Goal: Answer question/provide support

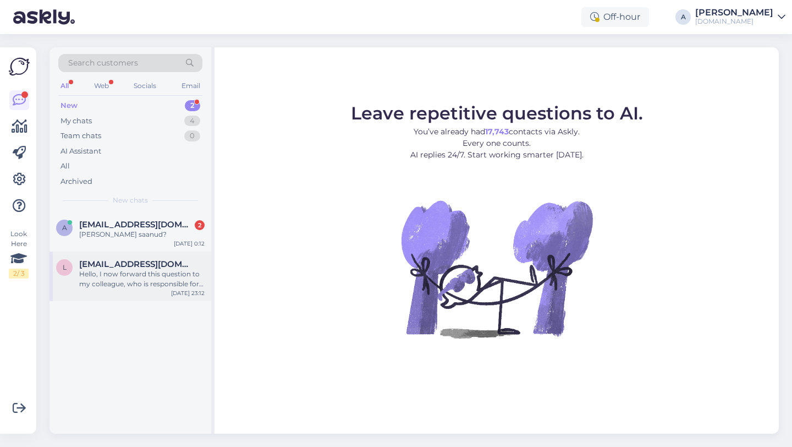
click at [98, 276] on div "Hello, I now forward this question to my colleague, who is responsible for this…" at bounding box center [141, 279] width 125 height 20
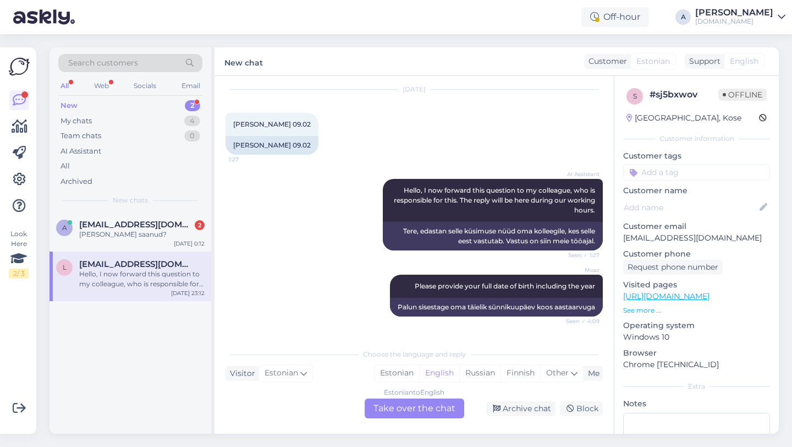
scroll to position [906, 0]
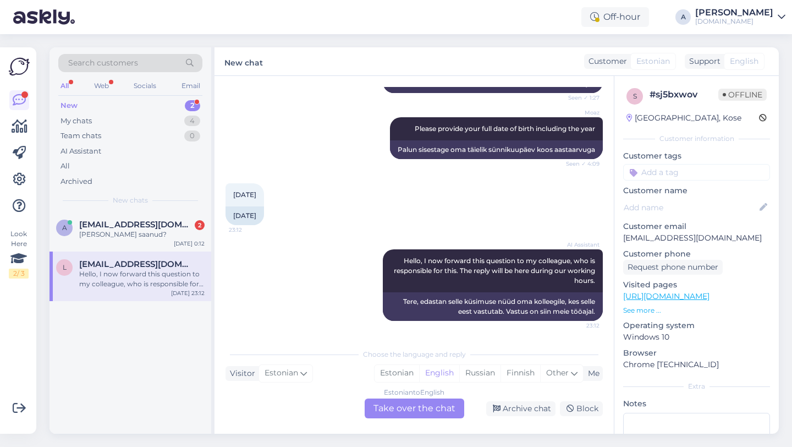
click at [395, 409] on div "Estonian to English Take over the chat" at bounding box center [415, 408] width 100 height 20
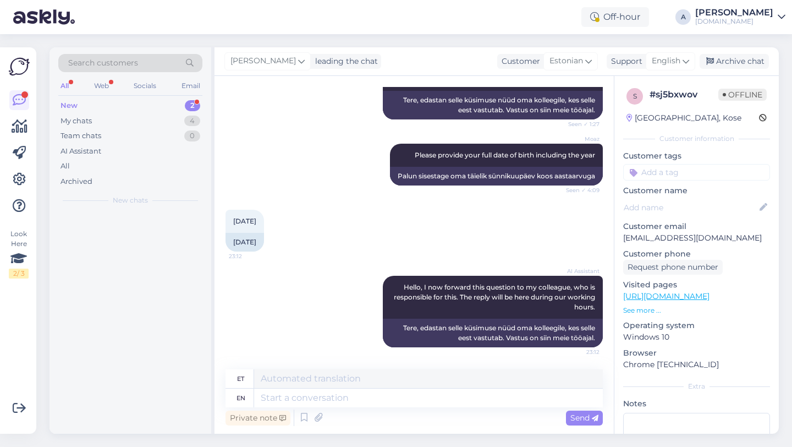
scroll to position [879, 0]
click at [353, 399] on textarea at bounding box center [428, 397] width 349 height 19
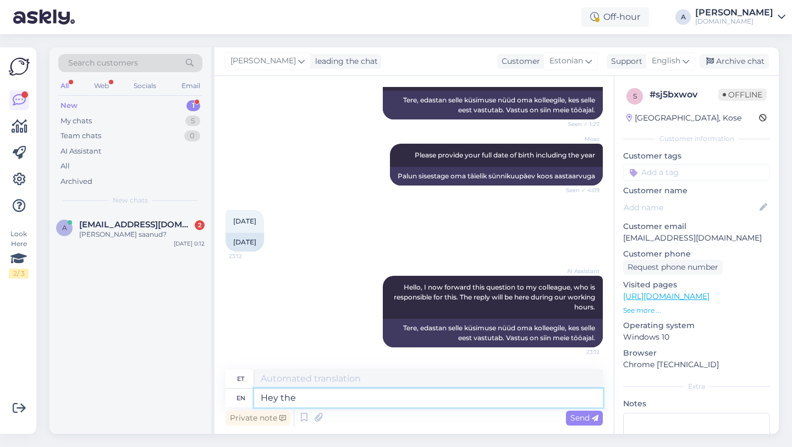
type textarea "Hey ther"
type textarea "Hei"
type textarea "Hey there!"
type textarea "Tere!"
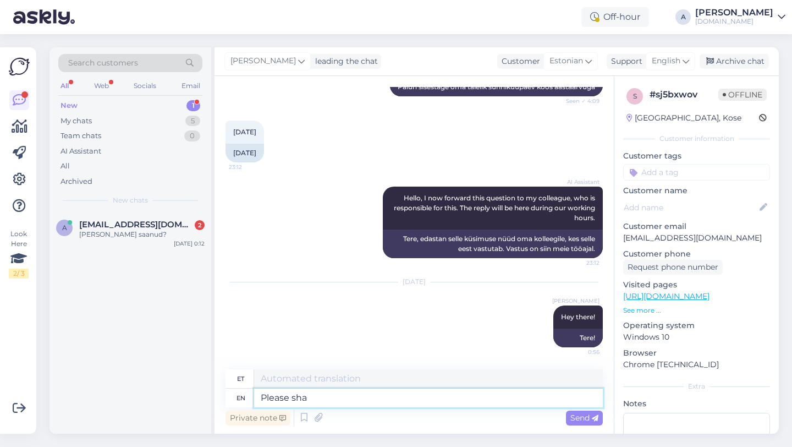
type textarea "Please shar"
type textarea "Palun"
type textarea "Please share with m"
type textarea "Palun jaga"
type textarea "Please share with me"
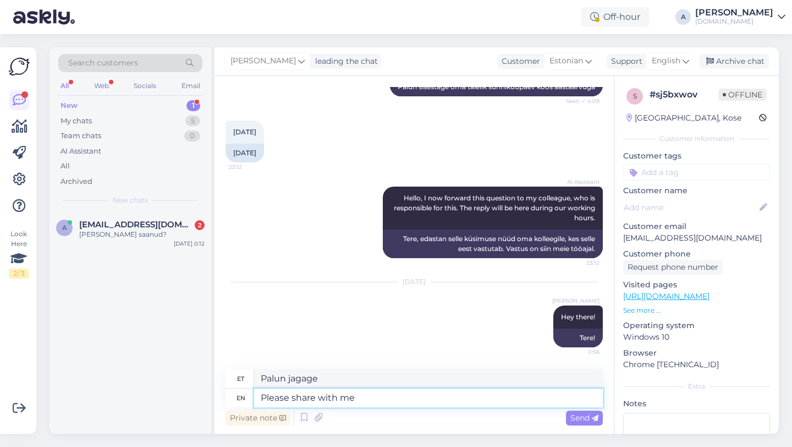
type textarea "Palun jaga minuga"
type textarea "Please share with me the email li"
type textarea "Palun jaga minuga e-posti aadressi"
type textarea "Please share with me the email linked to"
type textarea "Palun jaga minuga lingitud e-posti aadressi"
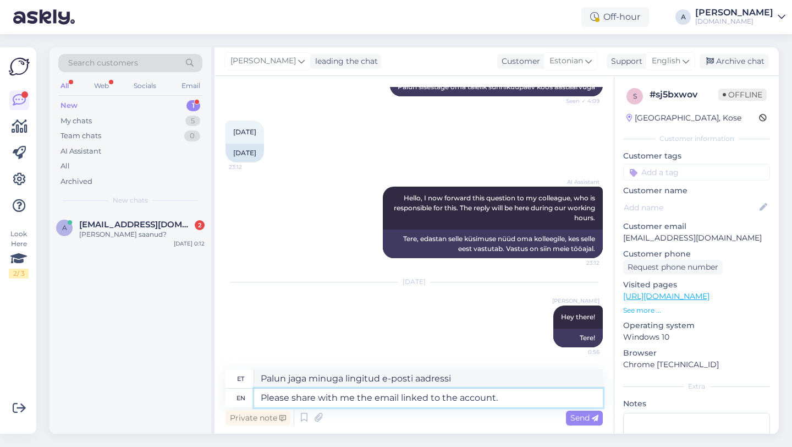
type textarea "Please share with me the email linked to the account."
type textarea "Palun jaga minuga kontoga seotud e-posti aadressi."
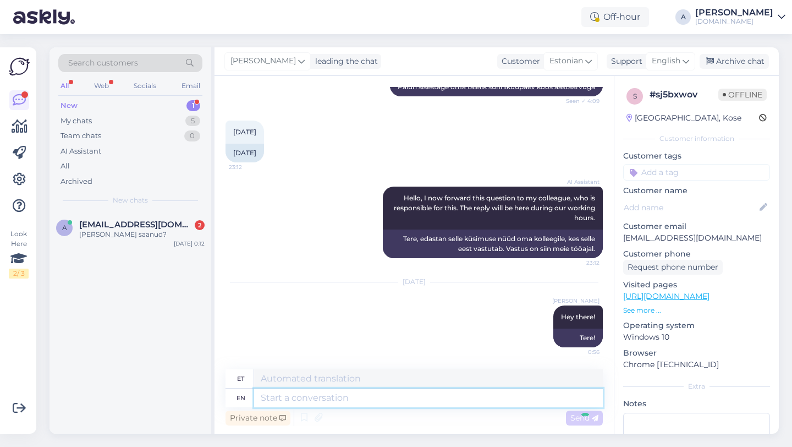
scroll to position [1035, 0]
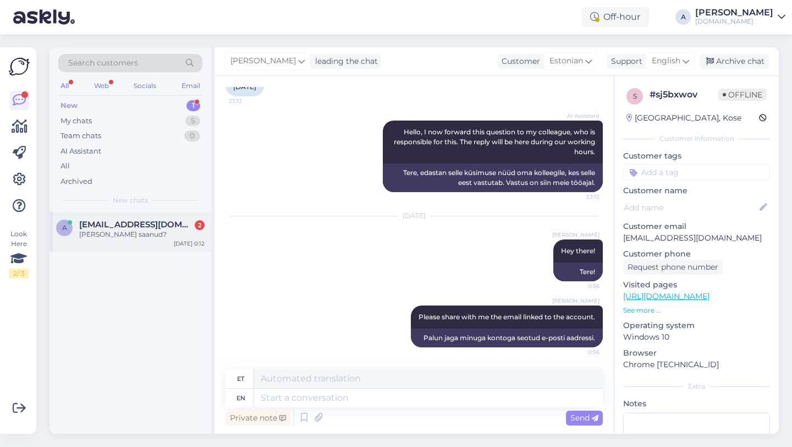
click at [133, 246] on div "a alar.kaljo@gmail.com 2 Olete teada saanud? Oct 1 0:12" at bounding box center [131, 232] width 162 height 40
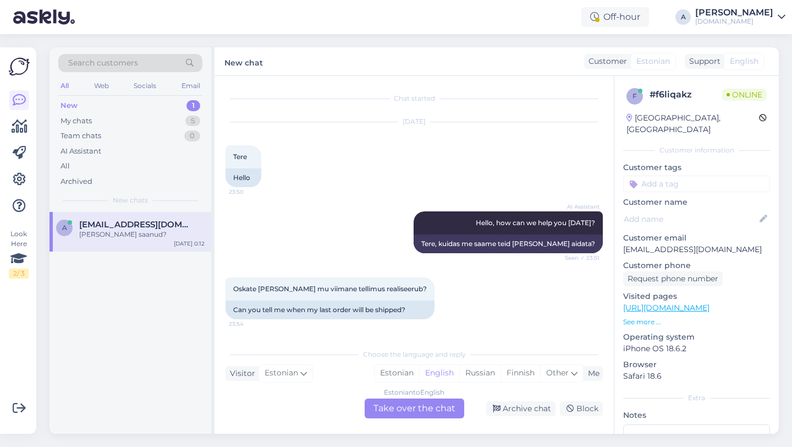
scroll to position [249, 0]
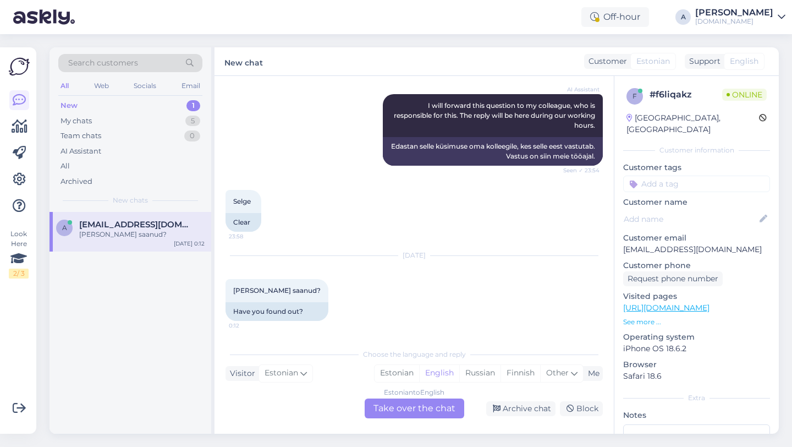
click at [392, 407] on div "Estonian to English Take over the chat" at bounding box center [415, 408] width 100 height 20
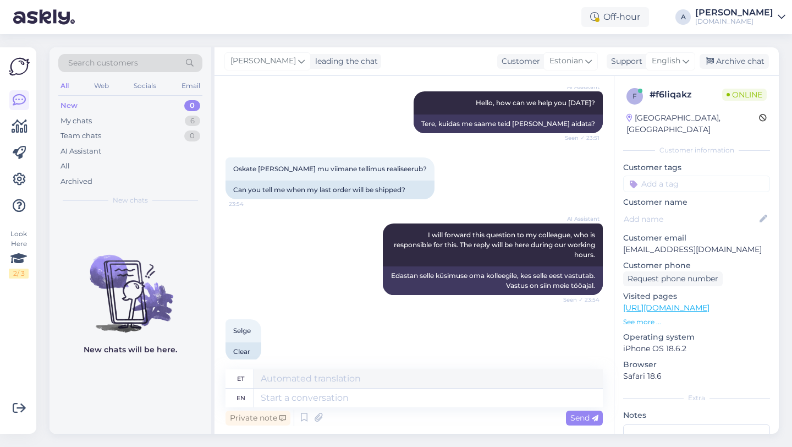
scroll to position [223, 0]
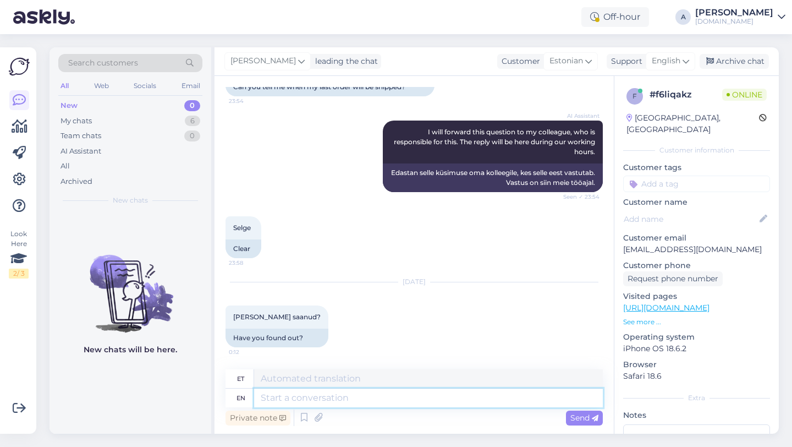
click at [349, 399] on textarea at bounding box center [428, 397] width 349 height 19
type textarea "Hey the"
type textarea "Hei"
type textarea "Hey there!"
type textarea "Tere!"
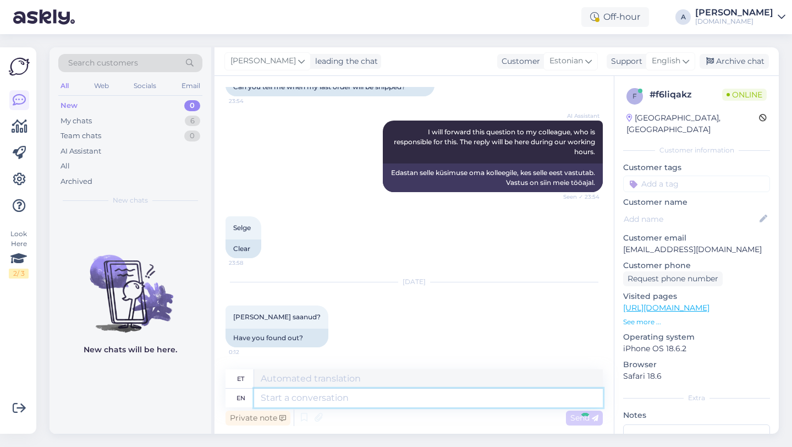
scroll to position [289, 0]
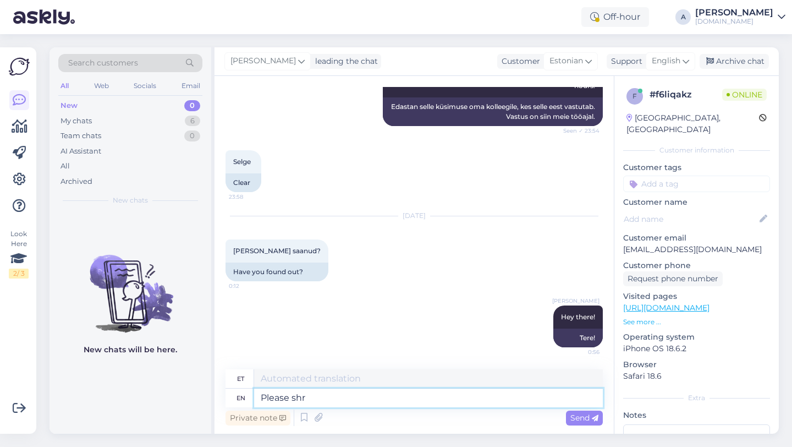
type textarea "Please shre"
type textarea "Palun"
type textarea "Please shre with"
type textarea "Palun kriimusta"
type textarea "Please shre wit"
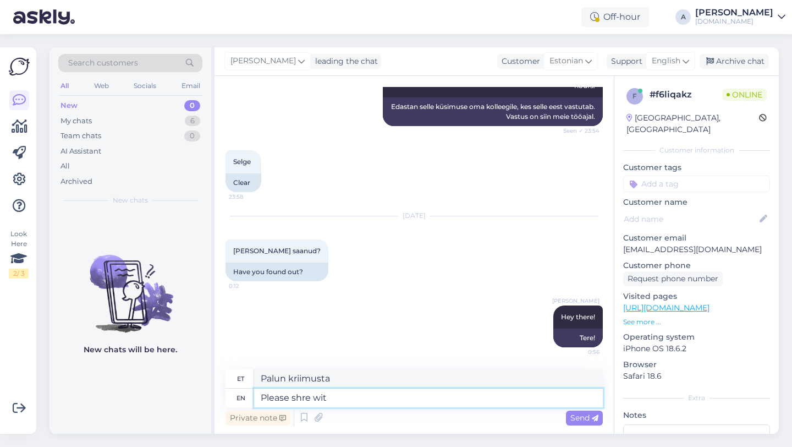
type textarea "Palun jagage koos"
type textarea "Please sh"
type textarea "Palun kriimusta"
type textarea "Please share with"
type textarea "Palun jaga"
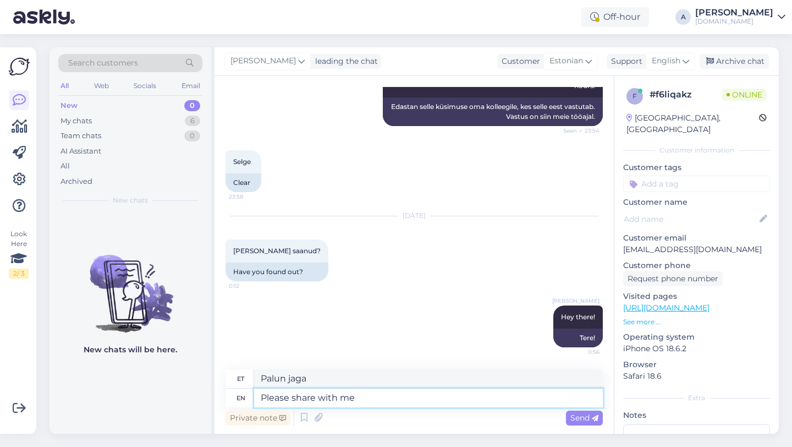
type textarea "Please share with me"
type textarea "Palun jagage"
type textarea "Please share with me y"
type textarea "Palun jaga minuga"
type textarea "Please share with me your"
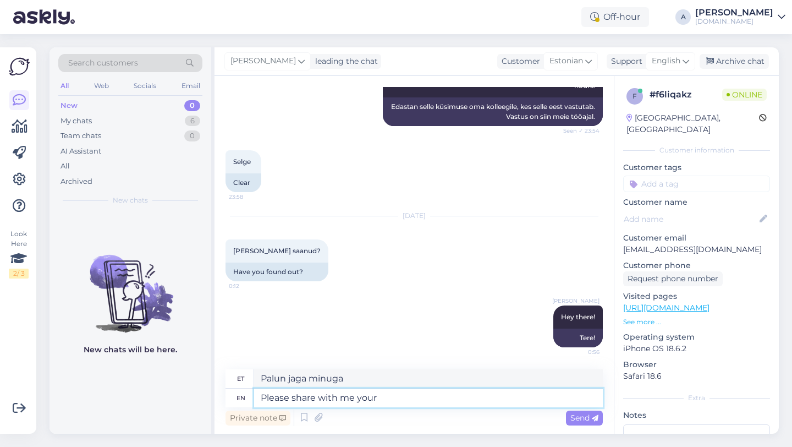
type textarea "Palun jaga minuga oma"
type textarea "Please share with me your order num"
type textarea "Palun jaga minuga oma tellimust"
type textarea "Please share with me your order number."
type textarea "Palun jaga minuga oma tellimuse numbrit."
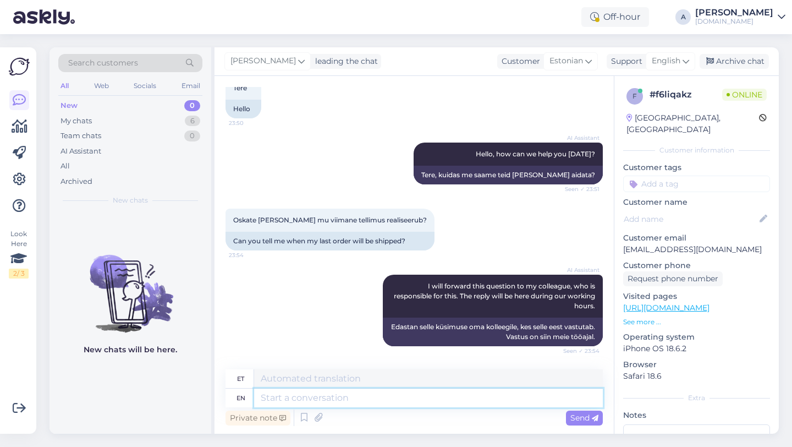
scroll to position [0, 0]
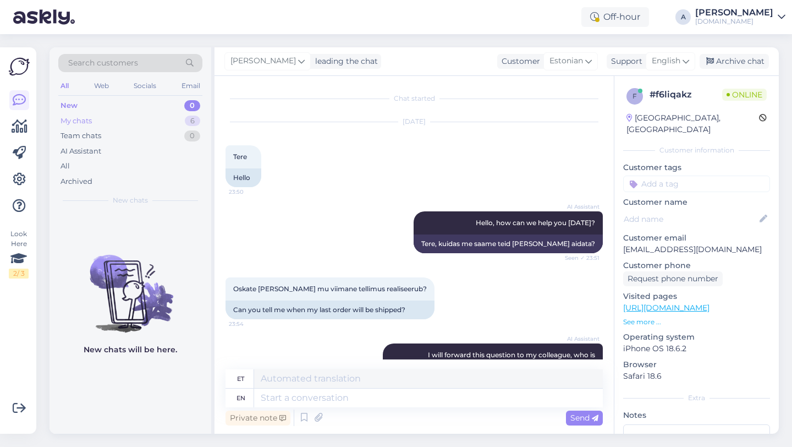
click at [185, 122] on div "6" at bounding box center [192, 121] width 15 height 11
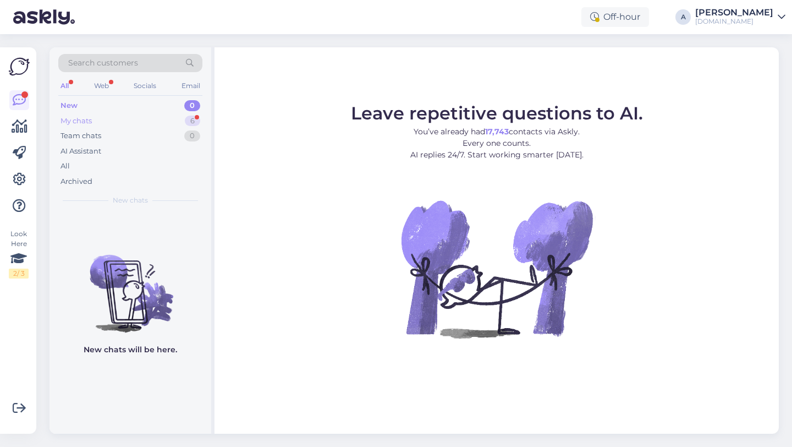
click at [185, 120] on div "6" at bounding box center [192, 121] width 15 height 11
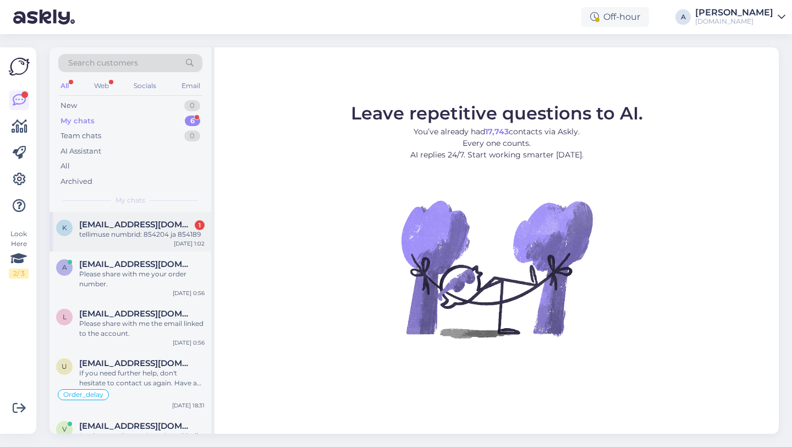
click at [136, 215] on div "k kallekenk1@outlook.com 1 tellimuse numbrid: 854204 ja 854189 Oct 1 1:02" at bounding box center [131, 232] width 162 height 40
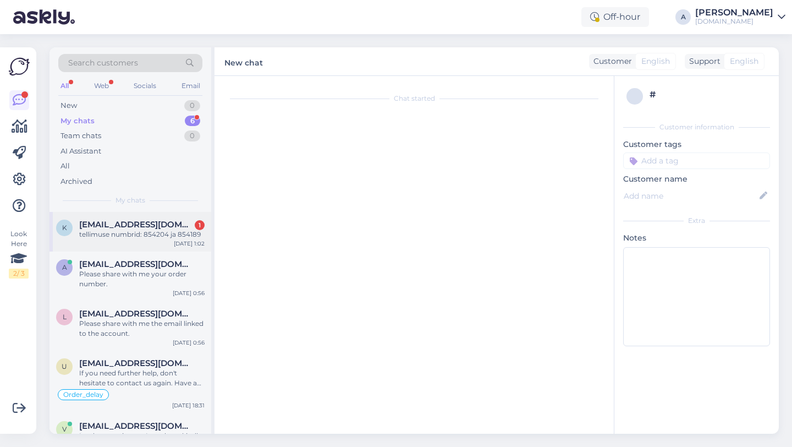
scroll to position [1041, 0]
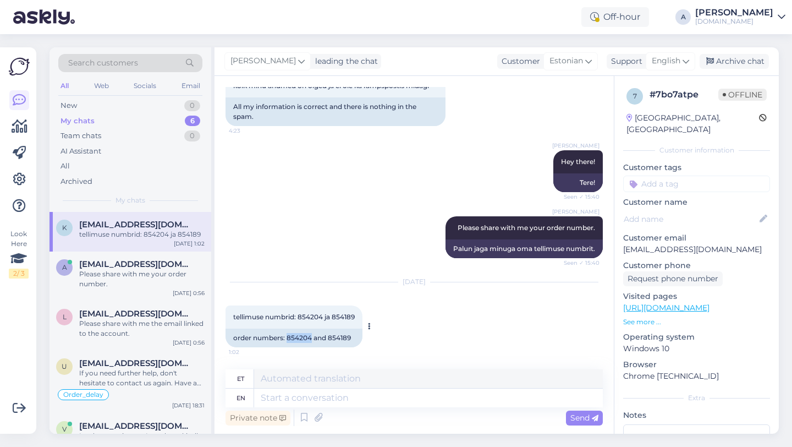
drag, startPoint x: 311, startPoint y: 338, endPoint x: 288, endPoint y: 338, distance: 23.7
click at [288, 338] on div "order numbers: 854204 and 854189" at bounding box center [294, 337] width 137 height 19
copy div "854204"
drag, startPoint x: 354, startPoint y: 337, endPoint x: 329, endPoint y: 340, distance: 24.4
click at [329, 340] on div "order numbers: 854204 and 854189" at bounding box center [294, 337] width 137 height 19
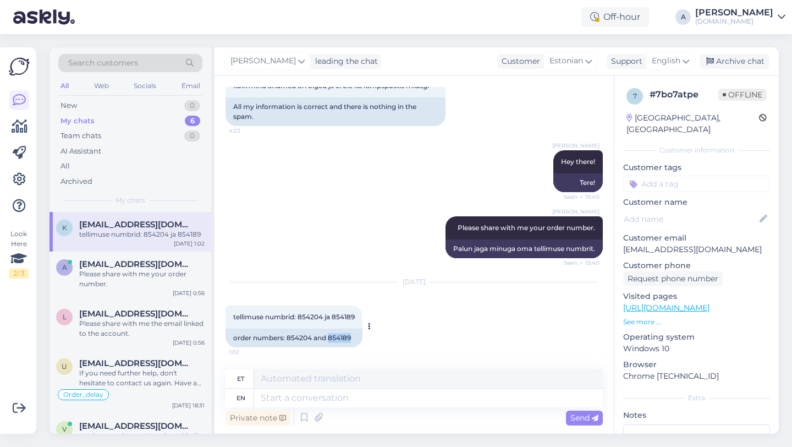
copy div "854189"
click at [358, 400] on textarea at bounding box center [428, 397] width 349 height 19
type textarea "Please shar"
type textarea "Palun"
type textarea "Please share with"
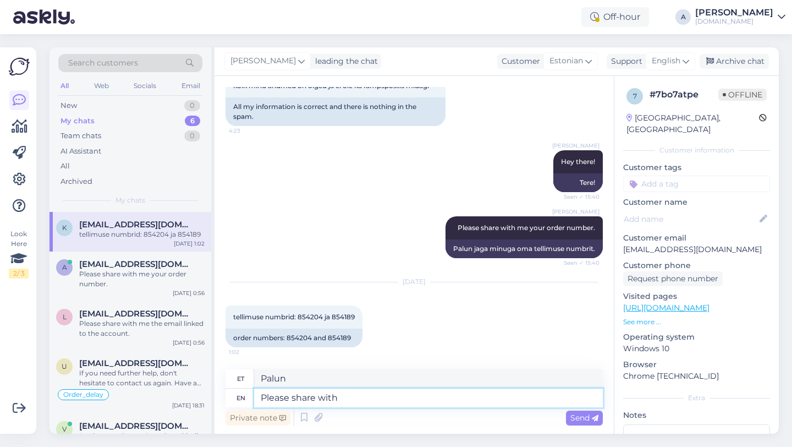
type textarea "Palun jaga"
type textarea "Please share with me p"
type textarea "Palun jagage"
type textarea "Please share with me proo"
type textarea "Palun jaga minuga"
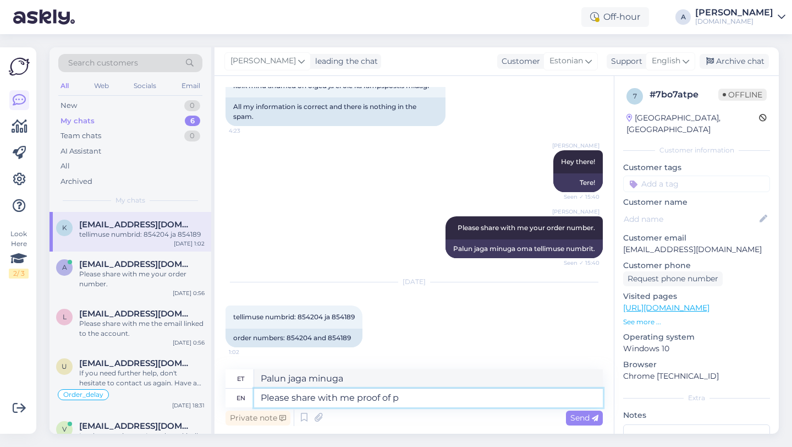
type textarea "Please share with me proof of pa"
type textarea "Palun jaga minuga tõestust"
type textarea "Please share with me proof of payme"
type textarea "Palun jaga minuga tõendit"
type textarea "Please share with me proof of payment n"
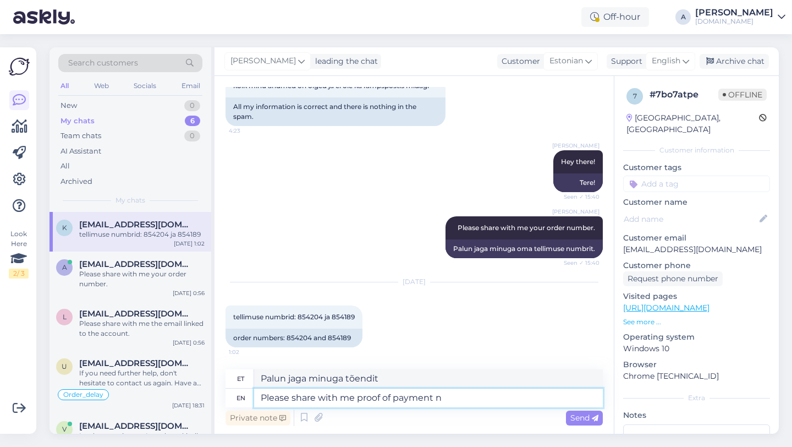
type textarea "Palun jagage minuga maksetõendit"
type textarea "Please share with me proof of payment in PDF form"
type textarea "Palun jagage minuga maksetõendit PDF-vormingus"
type textarea "Please share with me proof of payment in PDF format."
type textarea "Palun jagage minuga maksetõendit PDF-vormingus."
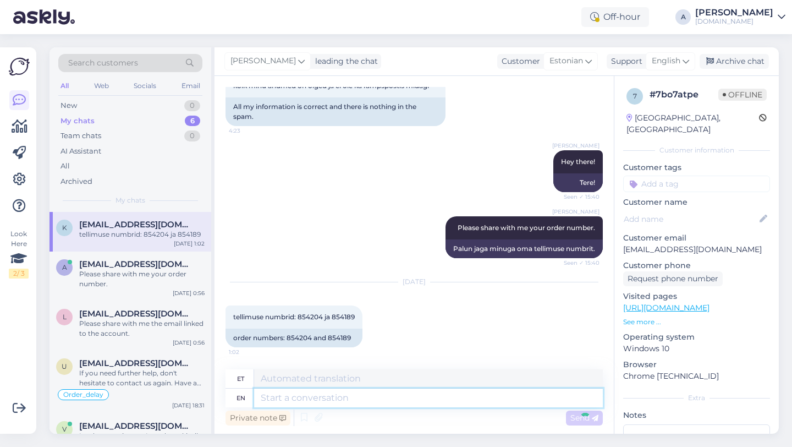
scroll to position [1107, 0]
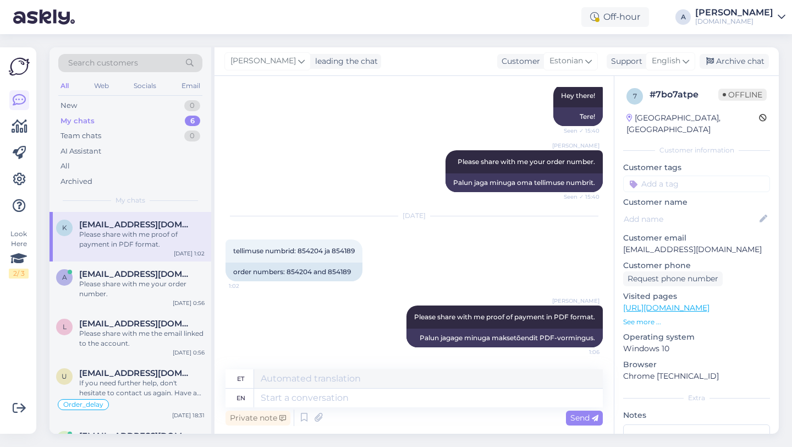
click at [377, 438] on div "Search customers All Web Socials Email New 0 My chats 6 Team chats 0 AI Assista…" at bounding box center [417, 240] width 749 height 413
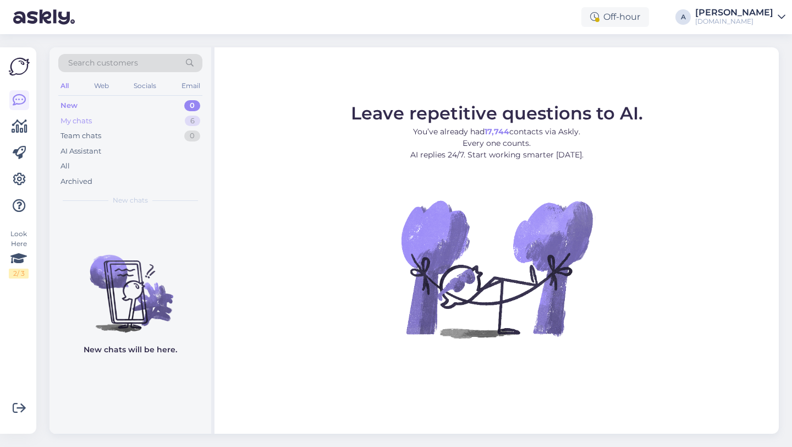
click at [184, 116] on div "My chats 6" at bounding box center [130, 120] width 144 height 15
